Goal: Task Accomplishment & Management: Use online tool/utility

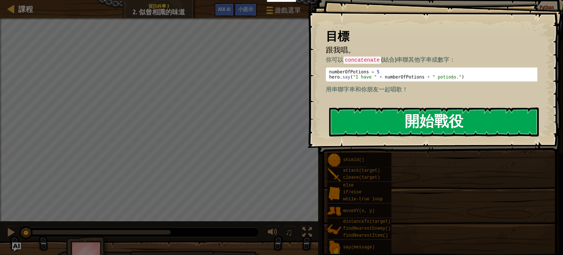
click at [475, 122] on button "開始戰役" at bounding box center [433, 121] width 209 height 29
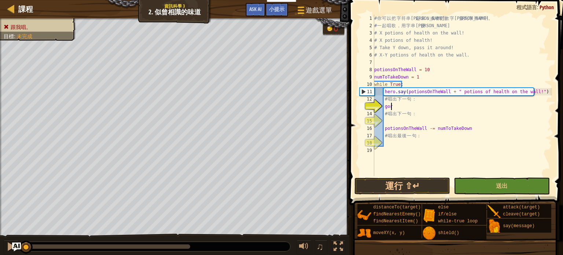
type textarea "g"
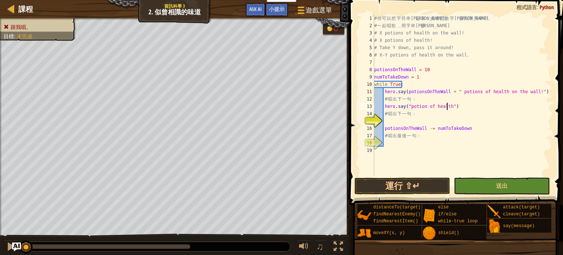
scroll to position [3, 6]
click at [422, 105] on div "# 你 可 以 把 字 符 串 連 起 來 ， 或 者 把 數 字 連 接 到 字 符 串 中 。 # 一 起 唱 歌 ， 用 字 串 連 接 ： # X p…" at bounding box center [461, 103] width 179 height 176
click at [406, 107] on div "# 你 可 以 把 字 符 串 連 起 來 ， 或 者 把 數 字 連 接 到 字 符 串 中 。 # 一 起 唱 歌 ， 用 字 串 連 接 ： # X p…" at bounding box center [461, 103] width 179 height 176
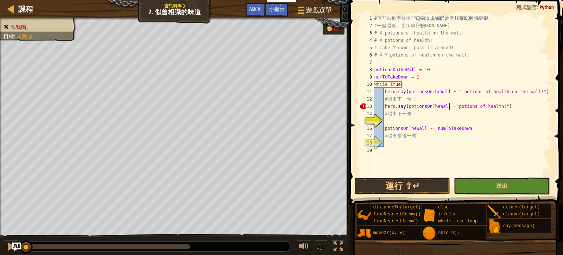
type textarea "hero.say(potionsOnTheWall + "potions of health!")"
click at [469, 121] on div "# 你 可 以 把 字 符 串 連 起 來 ， 或 者 把 數 字 連 接 到 字 符 串 中 。 # 一 起 唱 歌 ， 用 字 串 連 接 ： # X p…" at bounding box center [461, 103] width 179 height 176
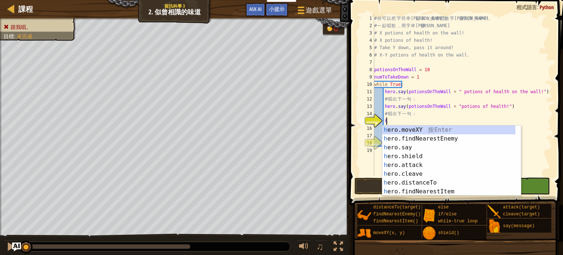
scroll to position [3, 0]
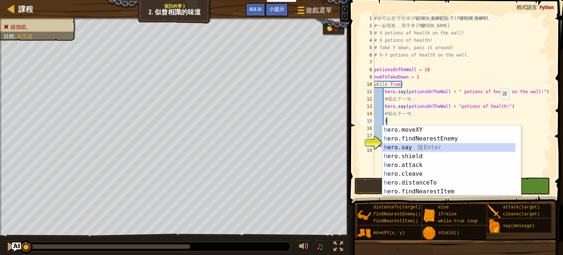
click at [448, 144] on div "h ero.moveXY 按 Enter h ero.findNearestEnemy 按 Enter h ero.say 按 Enter h ero.shi…" at bounding box center [451, 169] width 138 height 88
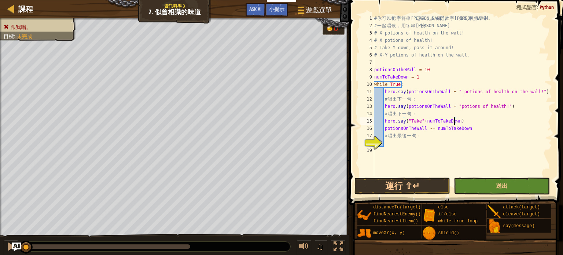
scroll to position [3, 6]
click at [463, 121] on div "# 你 可 以 把 字 符 串 連 起 來 ， 或 者 把 數 字 連 接 到 字 符 串 中 。 # 一 起 唱 歌 ， 用 字 串 連 接 ： # X p…" at bounding box center [461, 103] width 179 height 176
type textarea "hero.say("Take" + numToTakeDown +", pass it around!")"
click at [413, 142] on div "# 你 可 以 把 字 符 串 連 起 來 ， 或 者 把 數 字 連 接 到 字 符 串 中 。 # 一 起 唱 歌 ， 用 字 串 連 接 ： # X p…" at bounding box center [461, 103] width 179 height 176
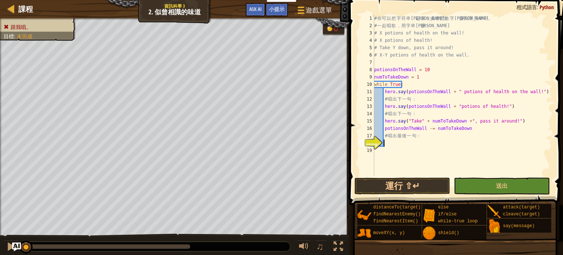
scroll to position [3, 0]
type textarea "h"
click at [468, 183] on button "送出" at bounding box center [501, 185] width 96 height 17
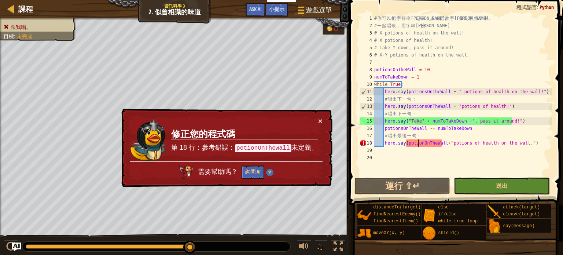
click at [418, 145] on div "# 你 可 以 把 字 符 串 連 起 來 ， 或 者 把 數 字 連 接 到 字 符 串 中 。 # 一 起 唱 歌 ， 用 字 串 連 接 ： # X p…" at bounding box center [461, 103] width 179 height 176
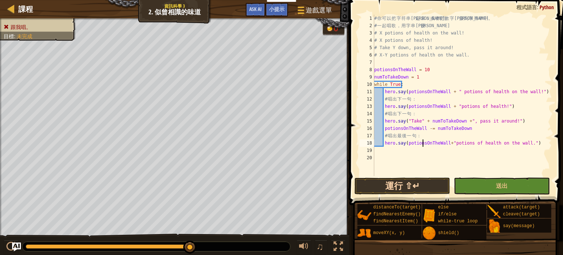
type textarea "hero.say(potionsOnTheWall+"potions of health on the wall.")"
click at [438, 184] on button "運行 ⇧↵" at bounding box center [402, 185] width 96 height 17
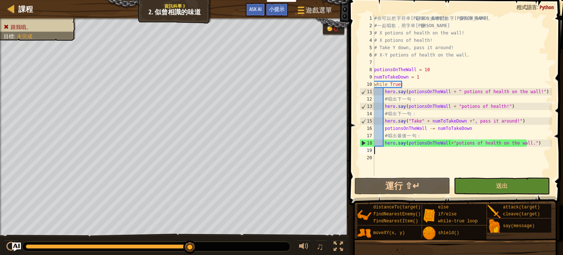
click at [423, 147] on div "# 你 可 以 把 字 符 串 連 起 來 ， 或 者 把 數 字 連 接 到 字 符 串 中 。 # 一 起 唱 歌 ， 用 字 串 連 接 ： # X p…" at bounding box center [461, 103] width 179 height 176
click at [448, 144] on div "# 你 可 以 把 字 符 串 連 起 來 ， 或 者 把 數 字 連 接 到 字 符 串 中 。 # 一 起 唱 歌 ， 用 字 串 連 接 ： # X p…" at bounding box center [461, 103] width 179 height 176
type textarea "hero.say(potionsOnTheWall+" potions of health on the wall.")"
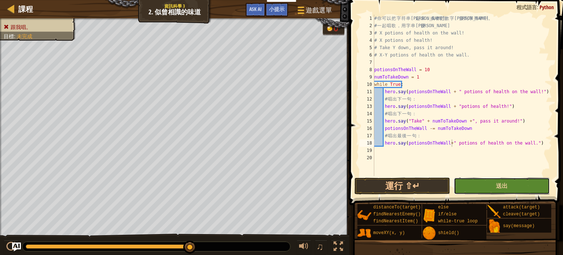
click at [464, 177] on button "送出" at bounding box center [501, 185] width 96 height 17
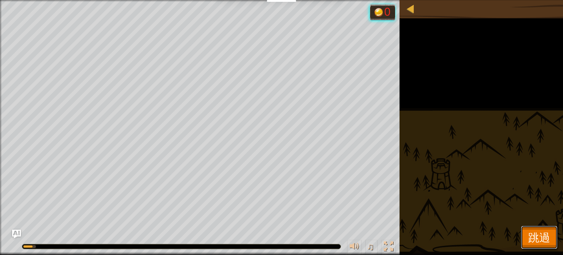
click at [532, 245] on button "跳過" at bounding box center [538, 236] width 37 height 23
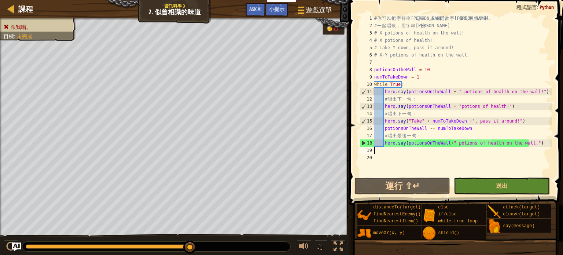
click at [479, 146] on div "# 你 可 以 把 字 符 串 連 起 來 ， 或 者 把 數 字 連 接 到 字 符 串 中 。 # 一 起 唱 歌 ， 用 字 串 連 接 ： # X p…" at bounding box center [461, 103] width 179 height 176
click at [487, 141] on div "# 你 可 以 把 字 符 串 連 起 來 ， 或 者 把 數 字 連 接 到 字 符 串 中 。 # 一 起 唱 歌 ， 用 字 串 連 接 ： # X p…" at bounding box center [461, 103] width 179 height 176
click at [412, 178] on button "運行 ⇧↵" at bounding box center [402, 185] width 96 height 17
click at [416, 120] on div "# 你 可 以 把 字 符 串 連 起 來 ， 或 者 把 數 字 連 接 到 字 符 串 中 。 # 一 起 唱 歌 ， 用 字 串 連 接 ： # X p…" at bounding box center [461, 103] width 179 height 176
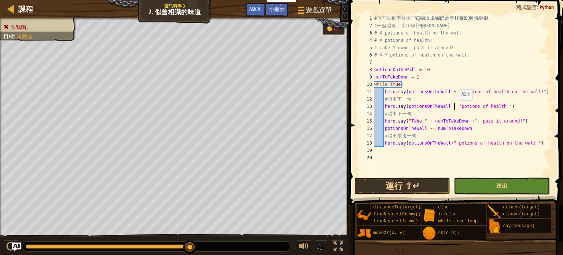
click at [454, 107] on div "# 你 可 以 把 字 符 串 連 起 來 ， 或 者 把 數 字 連 接 到 字 符 串 中 。 # 一 起 唱 歌 ， 用 字 串 連 接 ： # X p…" at bounding box center [461, 103] width 179 height 176
click at [404, 182] on button "運行 ⇧↵" at bounding box center [402, 185] width 96 height 17
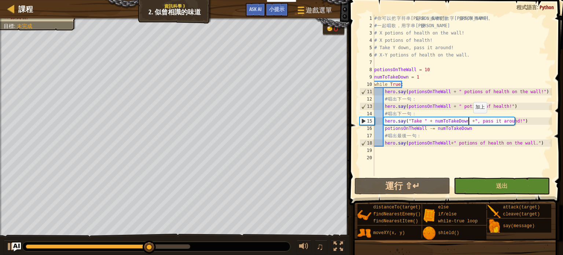
click at [469, 120] on div "# 你 可 以 把 字 符 串 連 起 來 ， 或 者 把 數 字 連 接 到 字 符 串 中 。 # 一 起 唱 歌 ， 用 字 串 連 接 ： # X p…" at bounding box center [461, 103] width 179 height 176
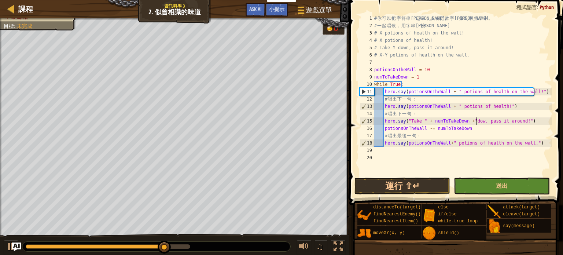
scroll to position [3, 8]
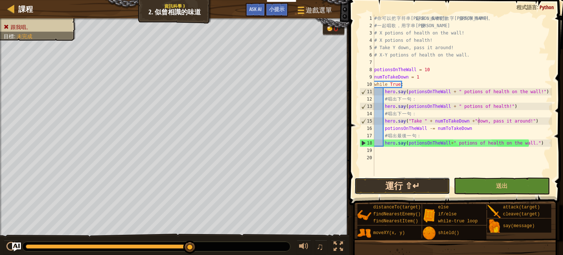
click at [432, 186] on button "運行 ⇧↵" at bounding box center [402, 185] width 96 height 17
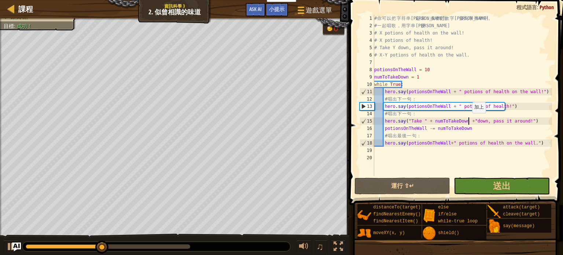
click at [468, 120] on div "# 你 可 以 把 字 符 串 連 起 來 ， 或 者 把 數 字 連 接 到 字 符 串 中 。 # 一 起 唱 歌 ， 用 字 串 連 接 ： # X p…" at bounding box center [461, 103] width 179 height 176
type textarea "hero.say("Take " + numToTakeDown +" down, pass it around!")"
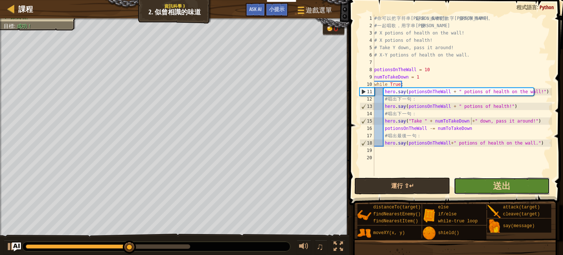
click at [472, 182] on button "送出" at bounding box center [501, 185] width 96 height 17
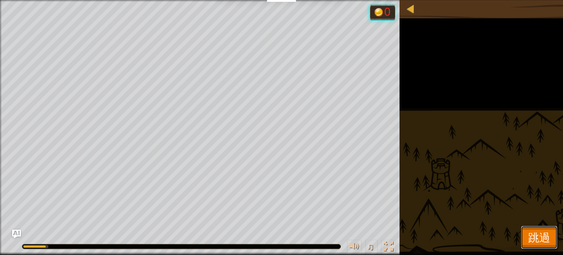
click at [538, 239] on span "跳過" at bounding box center [539, 236] width 22 height 15
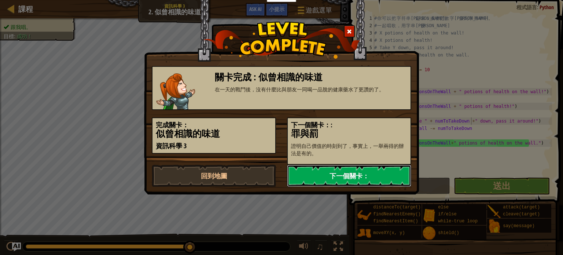
click at [360, 170] on link "下一個關卡：" at bounding box center [349, 175] width 124 height 22
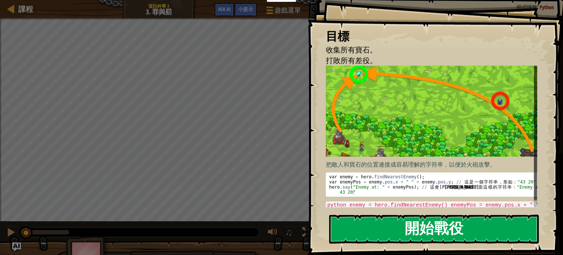
click at [444, 235] on button "開始戰役" at bounding box center [433, 228] width 209 height 29
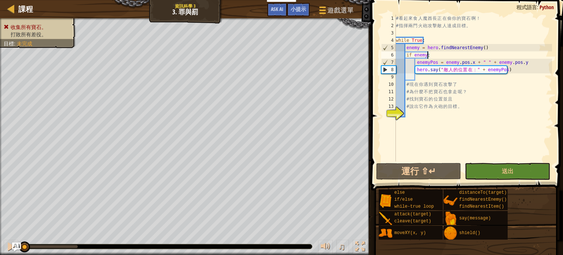
click at [478, 58] on div "# 看 起 來 食 人 魔 酋 長 正 在 偷 你 的 寶 石 啊 ！ # 指 揮 兩 門 火 砲 攻 擊 敵 人 達 成 目 標 。 while True …" at bounding box center [472, 95] width 157 height 161
click at [526, 62] on div "# 看 起 來 食 人 魔 酋 長 正 在 偷 你 的 寶 石 啊 ！ # 指 揮 兩 門 火 砲 攻 擊 敵 人 達 成 目 標 。 while True …" at bounding box center [472, 95] width 157 height 161
click at [477, 63] on div "# 看 起 來 食 人 魔 酋 長 正 在 偷 你 的 寶 石 啊 ！ # 指 揮 兩 門 火 砲 攻 擊 敵 人 達 成 目 標 。 while True …" at bounding box center [472, 95] width 157 height 161
click at [477, 63] on div "# 看 起 來 食 人 魔 酋 長 正 在 偷 你 的 寶 石 啊 ！ # 指 揮 兩 門 火 砲 攻 擊 敵 人 達 成 目 標 。 while True …" at bounding box center [472, 88] width 157 height 146
click at [492, 56] on div "# 看 起 來 食 人 魔 酋 長 正 在 偷 你 的 寶 石 啊 ！ # 指 揮 兩 門 火 砲 攻 擊 敵 人 達 成 目 標 。 while True …" at bounding box center [472, 95] width 157 height 161
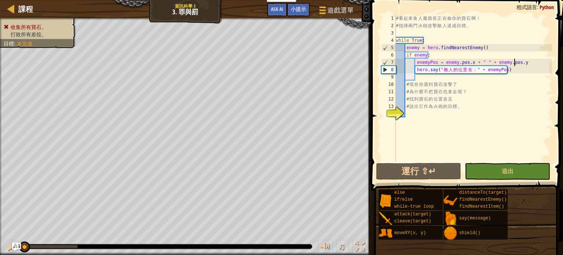
click at [513, 61] on div "# 看 起 來 食 人 魔 酋 長 正 在 偷 你 的 寶 石 啊 ！ # 指 揮 兩 門 火 砲 攻 擊 敵 人 達 成 目 標 。 while True …" at bounding box center [472, 95] width 157 height 161
click at [526, 81] on div "# 看 起 來 食 人 魔 酋 長 正 在 偷 你 的 寶 石 啊 ！ # 指 揮 兩 門 火 砲 攻 擊 敵 人 達 成 目 標 。 while True …" at bounding box center [472, 95] width 157 height 161
type textarea "# 現在你遇到寶石攻擊了"
click at [530, 77] on div "# 看 起 來 食 人 魔 酋 長 正 在 偷 你 的 寶 石 啊 ！ # 指 揮 兩 門 火 砲 攻 擊 敵 人 達 成 目 標 。 while True …" at bounding box center [472, 95] width 157 height 161
click at [461, 123] on div "# 看 起 來 食 人 魔 酋 長 正 在 偷 你 的 寶 石 啊 ！ # 指 揮 兩 門 火 砲 攻 擊 敵 人 達 成 目 標 。 while True …" at bounding box center [472, 95] width 157 height 161
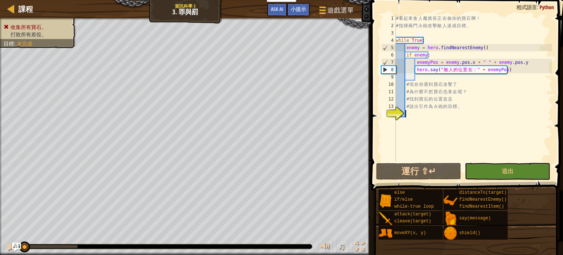
type textarea "h"
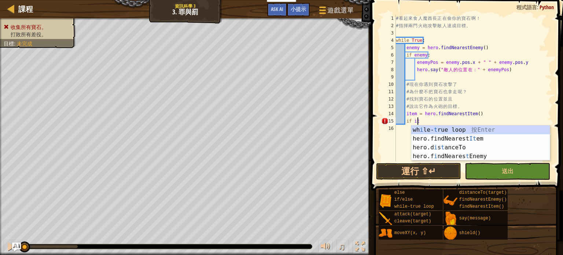
scroll to position [3, 1]
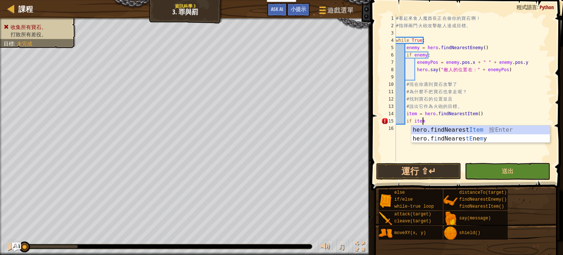
type textarea "if item:"
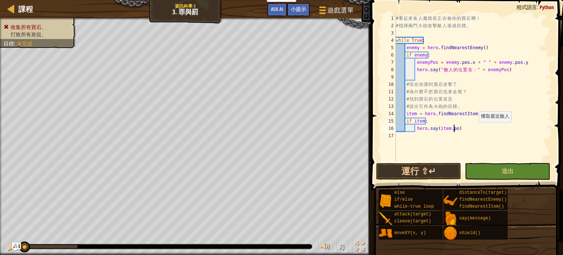
scroll to position [3, 4]
type textarea "hero.say(item.pos)"
click at [438, 172] on button "運行 ⇧↵" at bounding box center [418, 171] width 85 height 17
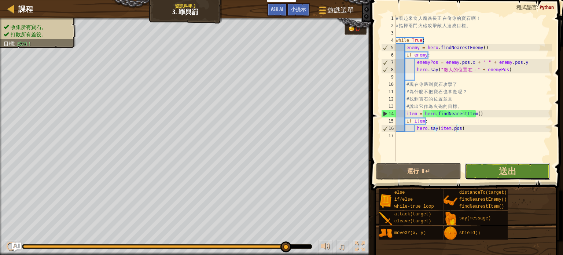
click at [520, 174] on button "送出" at bounding box center [506, 171] width 85 height 17
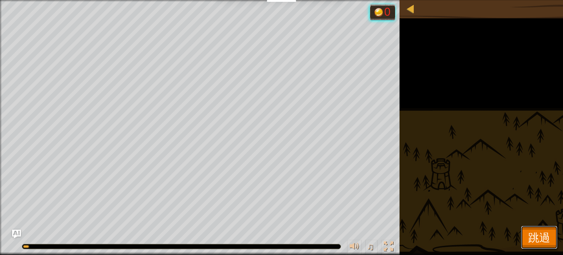
click at [545, 240] on span "跳過" at bounding box center [539, 236] width 22 height 15
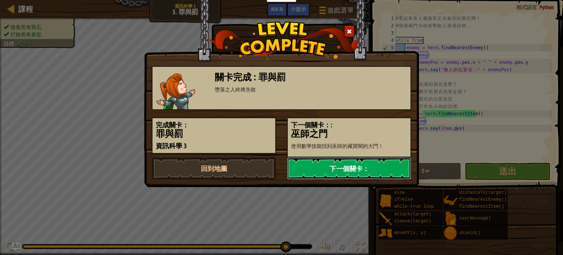
click at [363, 168] on link "下一個關卡：" at bounding box center [349, 168] width 124 height 22
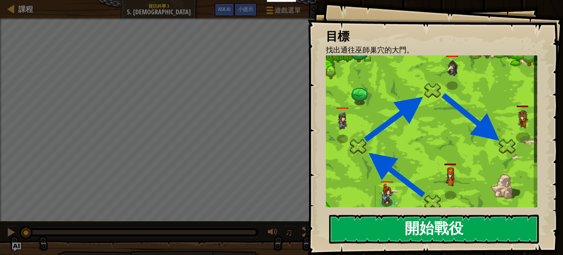
click at [454, 120] on img at bounding box center [434, 135] width 217 height 161
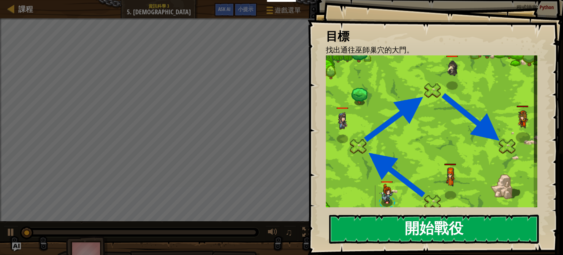
click at [448, 233] on button "開始戰役" at bounding box center [433, 228] width 209 height 29
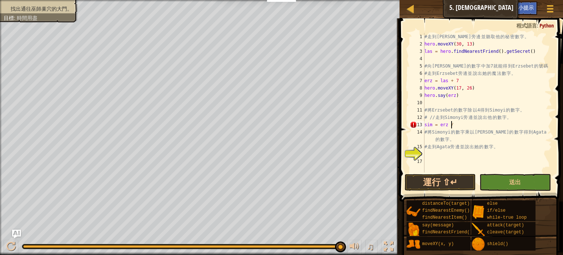
scroll to position [3, 2]
type textarea "sim = erz/4"
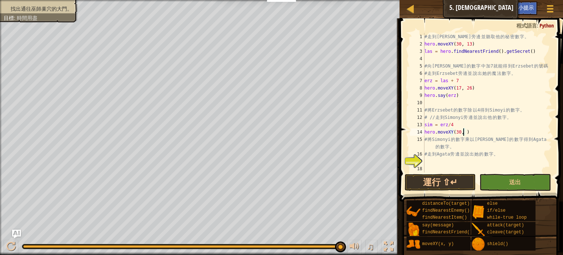
scroll to position [3, 3]
type textarea "hero.moveXY(30, 39)"
click at [438, 159] on div "# 走 到 [PERSON_NAME] 旁 邊 並 聽 取 他 的 秘 密 數 字 。 hero . moveXY ( 30 , 13 ) las = her…" at bounding box center [487, 110] width 129 height 154
type textarea "aga = sim * las"
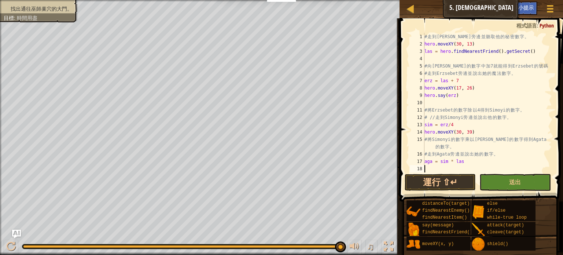
scroll to position [3, 0]
click at [497, 131] on div "# 走 到 [PERSON_NAME] 旁 邊 並 聽 取 他 的 秘 密 數 字 。 hero . moveXY ( 30 , 13 ) las = her…" at bounding box center [487, 110] width 129 height 154
type textarea "hero.moveXY(30, 39)"
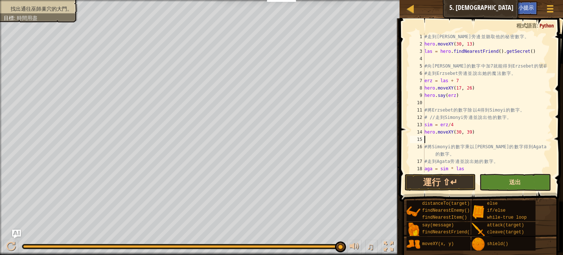
scroll to position [0, 0]
type textarea "ㄍ"
click at [492, 122] on div "# 走 到 [PERSON_NAME] 旁 邊 並 聽 取 他 的 秘 密 數 字 。 hero . moveXY ( 30 , 13 ) las = her…" at bounding box center [484, 110] width 123 height 154
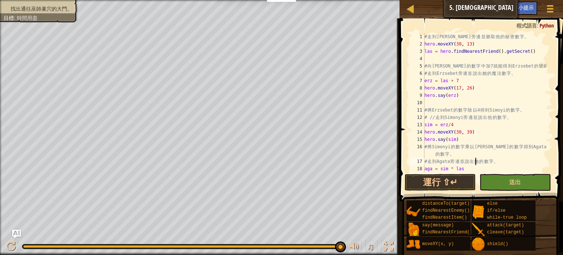
click at [474, 159] on div "# 走 到 [PERSON_NAME] 旁 邊 並 聽 取 他 的 秘 密 數 字 。 hero . moveXY ( 30 , 13 ) las = her…" at bounding box center [484, 110] width 123 height 154
click at [464, 167] on div "# 走 到 [PERSON_NAME] 旁 邊 並 聽 取 他 的 秘 密 數 字 。 hero . moveXY ( 30 , 13 ) las = her…" at bounding box center [484, 110] width 123 height 154
type textarea "aga = sim * las"
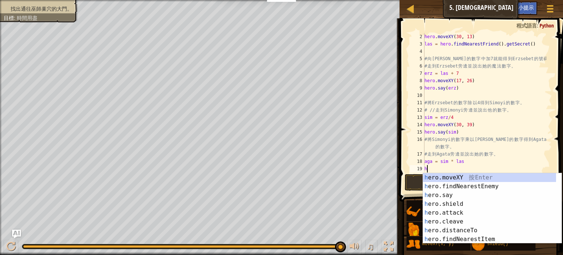
type textarea "hero.moveXY(x, y)"
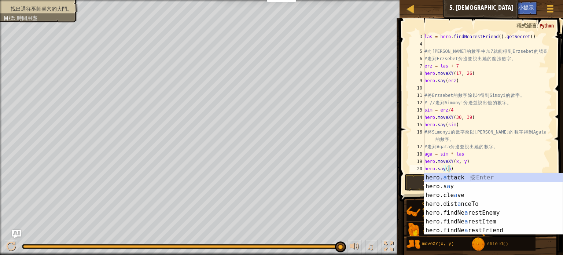
scroll to position [3, 2]
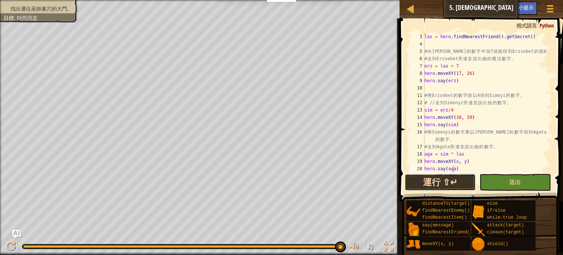
click at [438, 177] on button "運行 ⇧↵" at bounding box center [439, 182] width 71 height 17
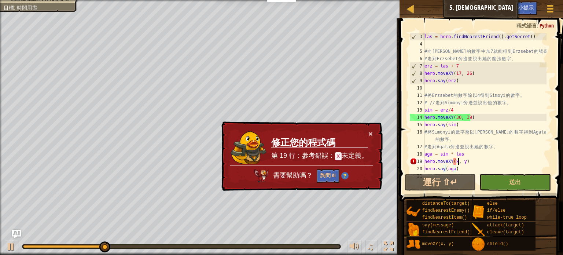
click at [457, 161] on div "las = hero . findNearestFriend ( ) . getSecret ( ) # 向 [PERSON_NAME] 的 數 字 中 加 …" at bounding box center [484, 110] width 123 height 154
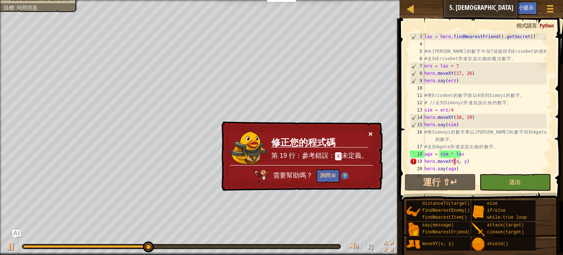
click at [369, 132] on button "×" at bounding box center [370, 134] width 4 height 8
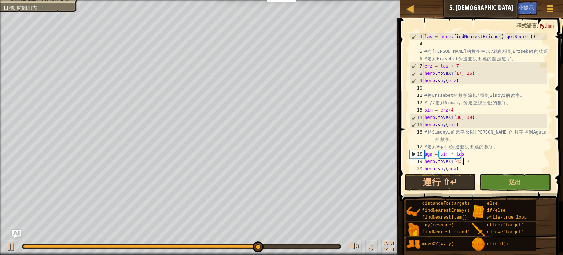
scroll to position [3, 3]
type textarea "hero.moveXY(43, 26)"
click at [442, 183] on button "運行 ⇧↵" at bounding box center [439, 182] width 71 height 17
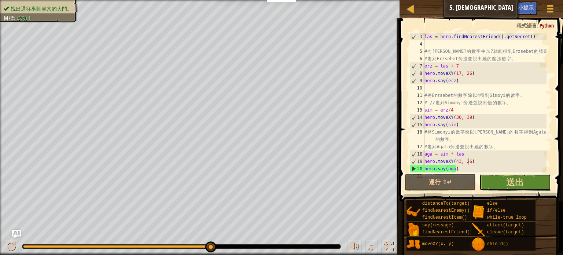
click at [491, 177] on button "送出" at bounding box center [514, 182] width 71 height 17
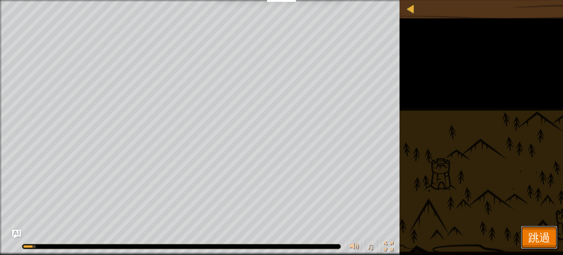
click at [528, 236] on span "跳過" at bounding box center [539, 236] width 22 height 15
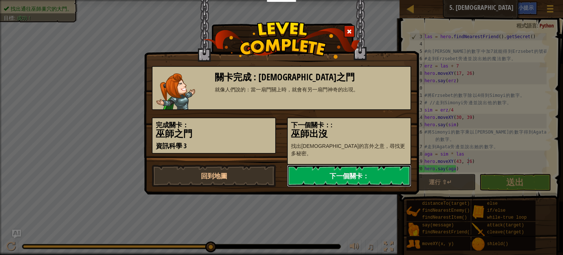
click at [351, 175] on link "下一個關卡：" at bounding box center [349, 175] width 124 height 22
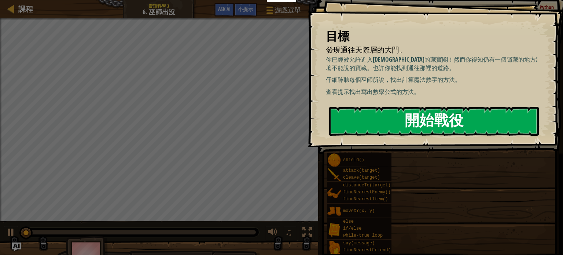
click at [406, 129] on button "開始戰役" at bounding box center [433, 121] width 209 height 29
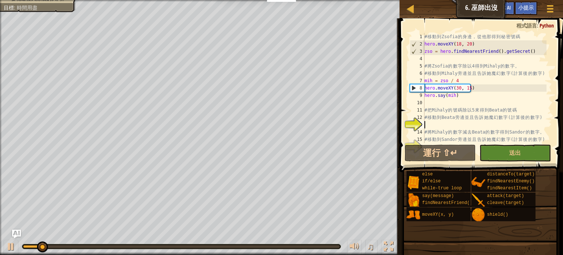
scroll to position [7, 0]
